Goal: Task Accomplishment & Management: Manage account settings

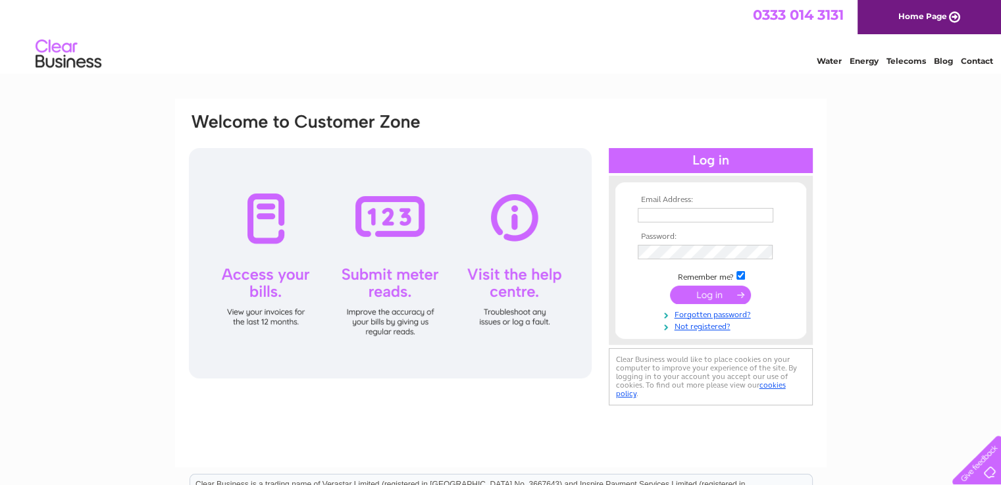
type input "[PERSON_NAME][EMAIL_ADDRESS][DOMAIN_NAME]"
click at [726, 294] on input "submit" at bounding box center [710, 295] width 81 height 18
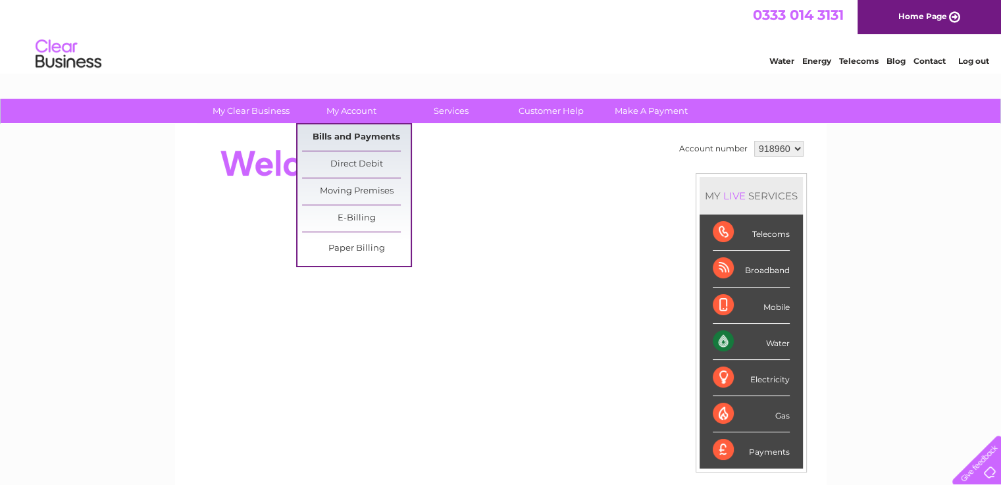
click at [356, 142] on link "Bills and Payments" at bounding box center [356, 137] width 109 height 26
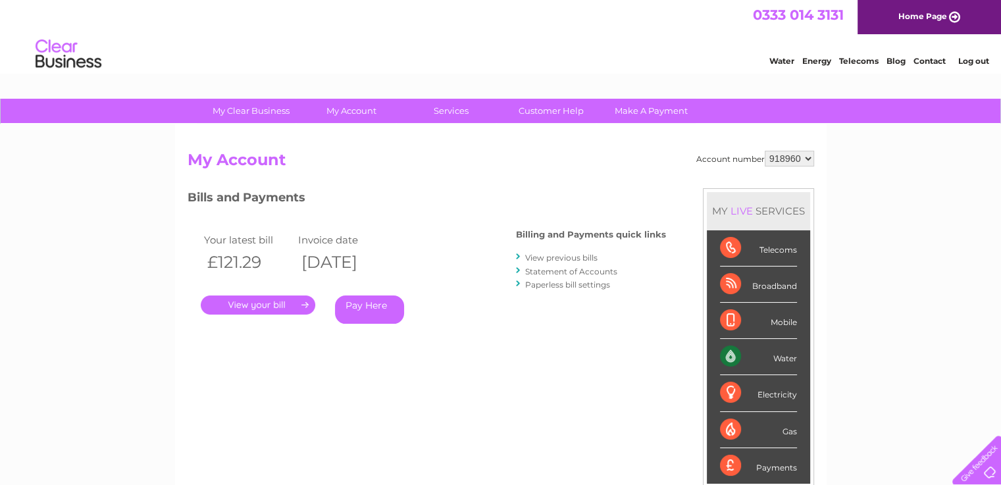
click at [288, 305] on link "." at bounding box center [258, 305] width 115 height 19
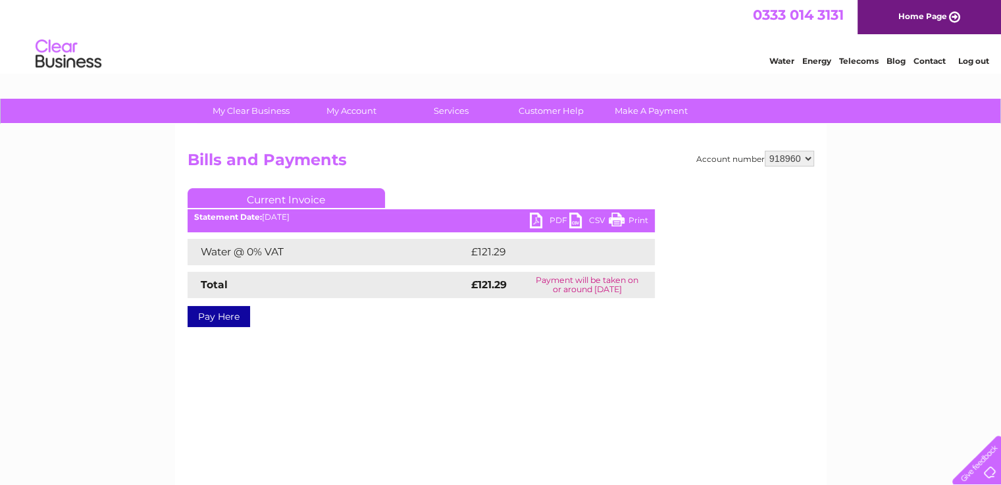
click at [533, 222] on link "PDF" at bounding box center [549, 222] width 39 height 19
